Goal: Check status: Check status

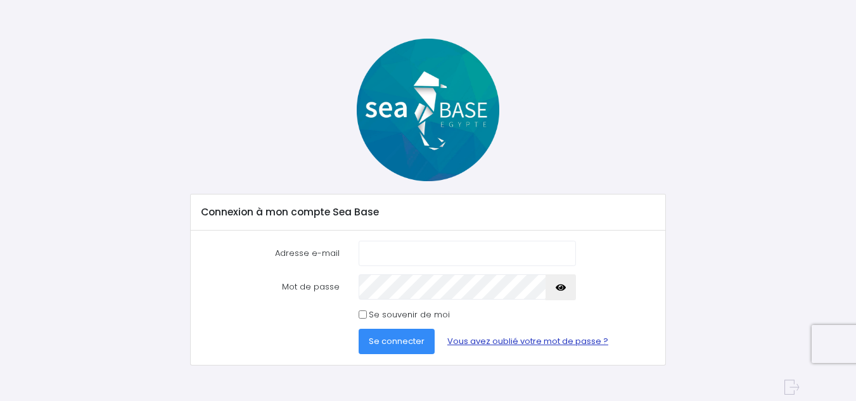
scroll to position [40, 0]
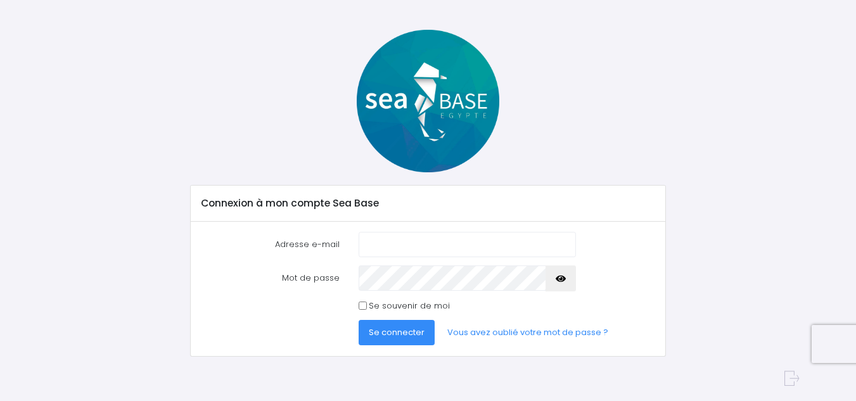
type input "jeanclaudebouley53@gmail.com"
click at [334, 286] on div "Mot de passe" at bounding box center [427, 277] width 473 height 25
click at [404, 336] on span "Se connecter" at bounding box center [397, 332] width 56 height 12
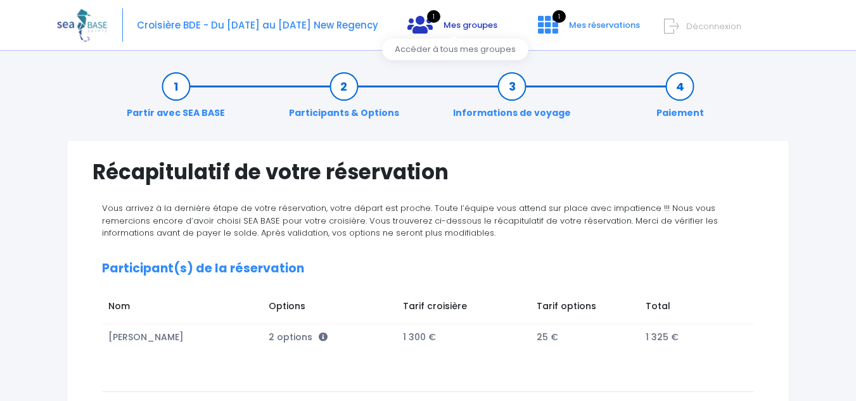
click at [429, 20] on icon at bounding box center [419, 25] width 25 height 20
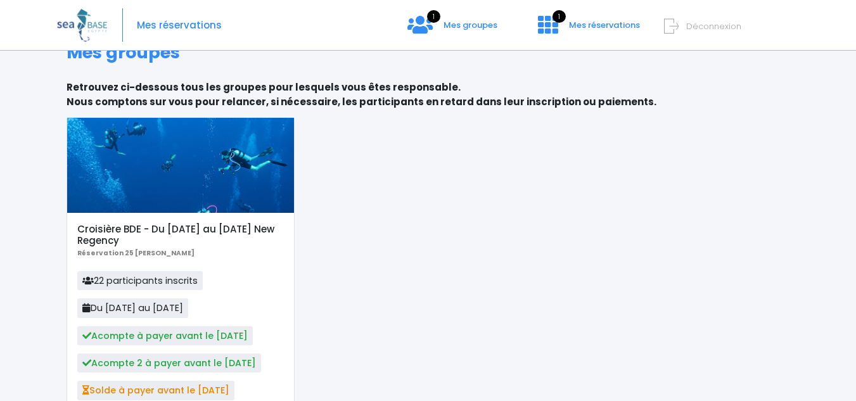
scroll to position [127, 0]
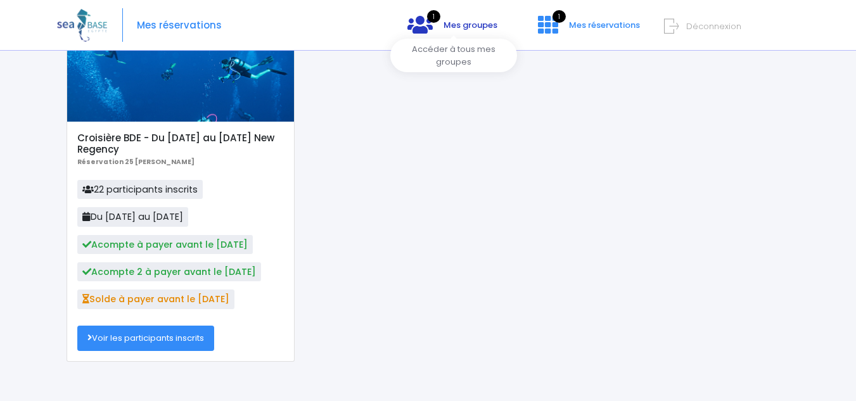
click at [429, 16] on span "1" at bounding box center [433, 16] width 13 height 13
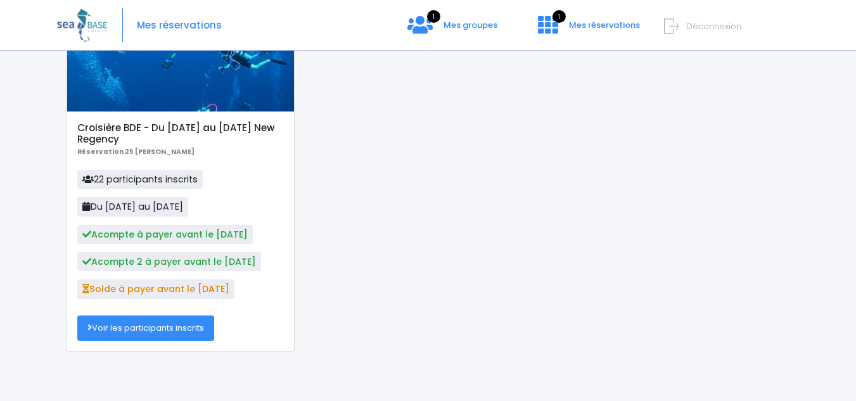
scroll to position [138, 0]
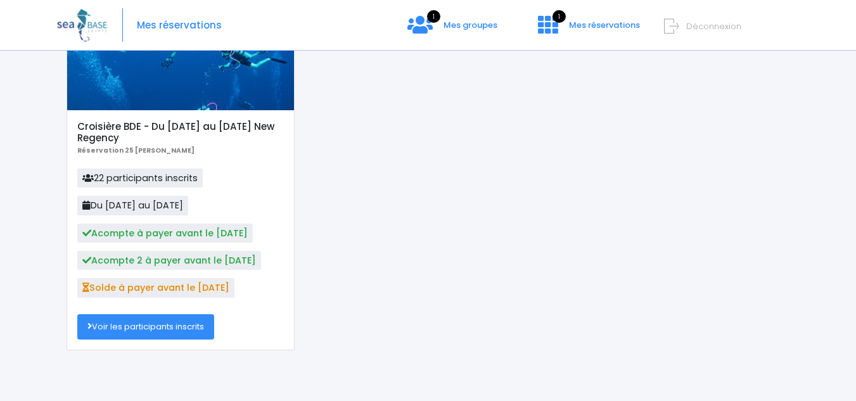
click at [141, 329] on link "Voir les participants inscrits" at bounding box center [145, 326] width 137 height 25
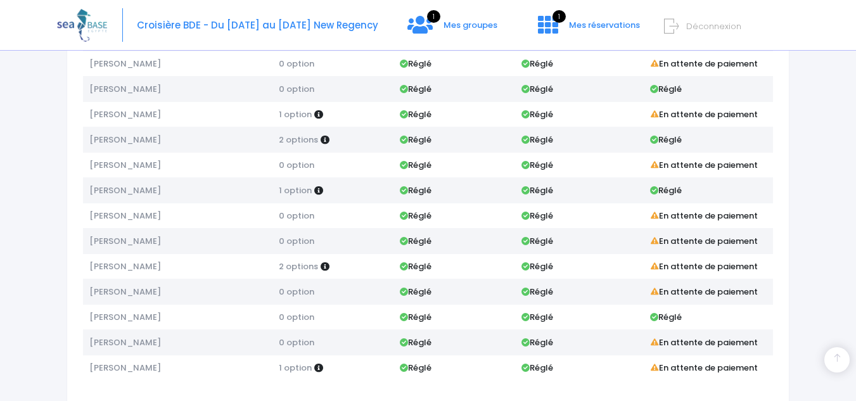
scroll to position [380, 0]
